Goal: Use online tool/utility: Use online tool/utility

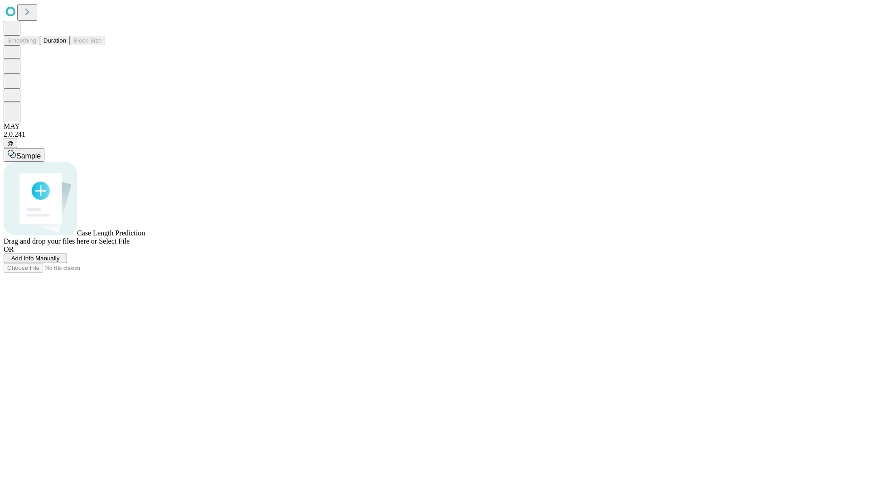
click at [66, 45] on button "Duration" at bounding box center [55, 41] width 30 height 10
click at [60, 262] on span "Add Info Manually" at bounding box center [35, 258] width 48 height 7
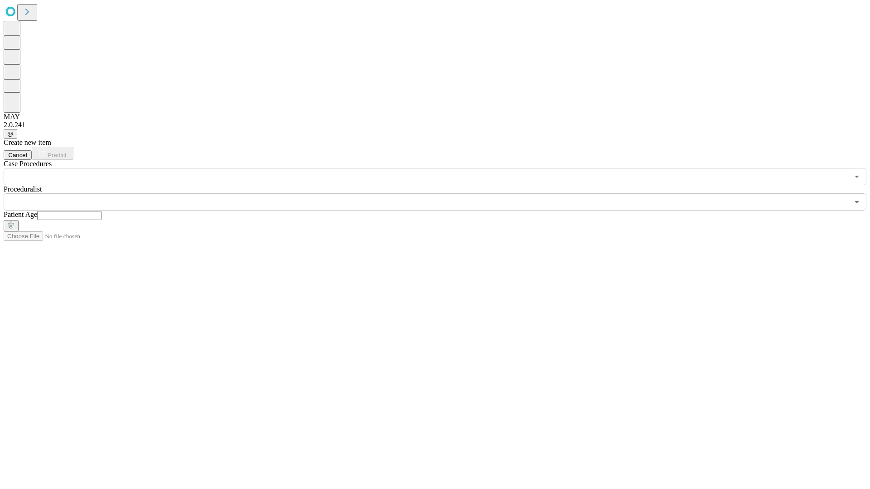
click at [101, 211] on input "text" at bounding box center [69, 215] width 64 height 9
type input "*"
click at [441, 193] on input "text" at bounding box center [426, 201] width 845 height 17
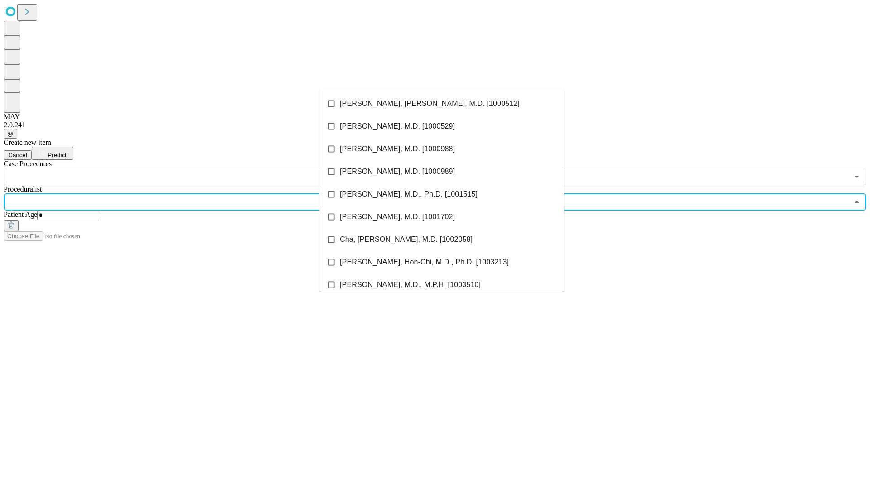
click at [442, 104] on li "[PERSON_NAME], [PERSON_NAME], M.D. [1000512]" at bounding box center [441, 103] width 245 height 23
click at [190, 168] on input "text" at bounding box center [426, 176] width 845 height 17
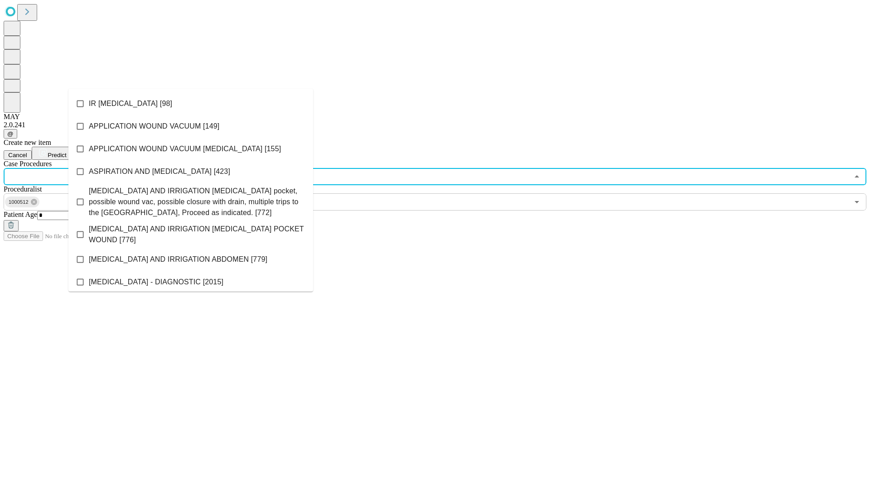
click at [191, 104] on li "IR [MEDICAL_DATA] [98]" at bounding box center [190, 103] width 245 height 23
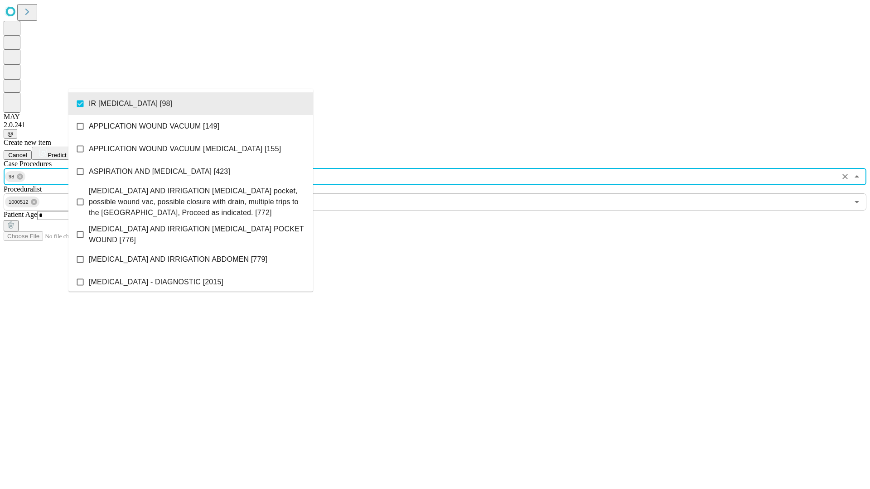
click at [66, 152] on span "Predict" at bounding box center [57, 155] width 19 height 7
